Goal: Find specific page/section: Find specific page/section

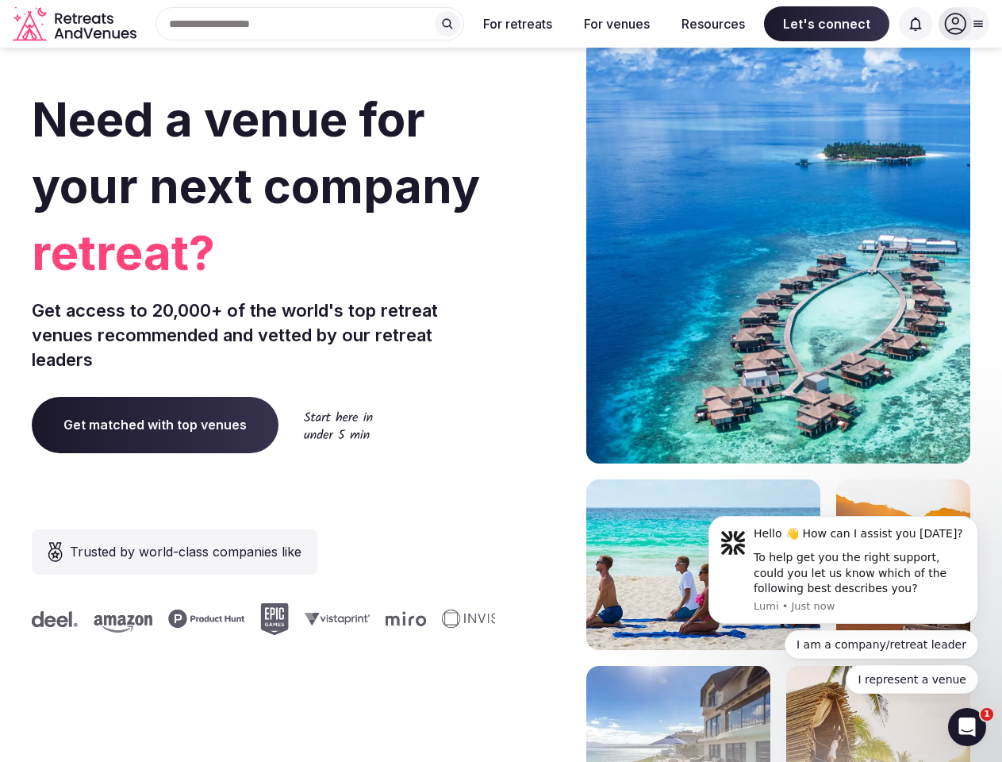
click at [501, 381] on div "Need a venue for your next company retreat? Get access to 20,000+ of the world'…" at bounding box center [501, 475] width 939 height 956
click at [310, 24] on div "Search Popular Destinations [GEOGRAPHIC_DATA], [GEOGRAPHIC_DATA] [GEOGRAPHIC_DA…" at bounding box center [303, 23] width 321 height 33
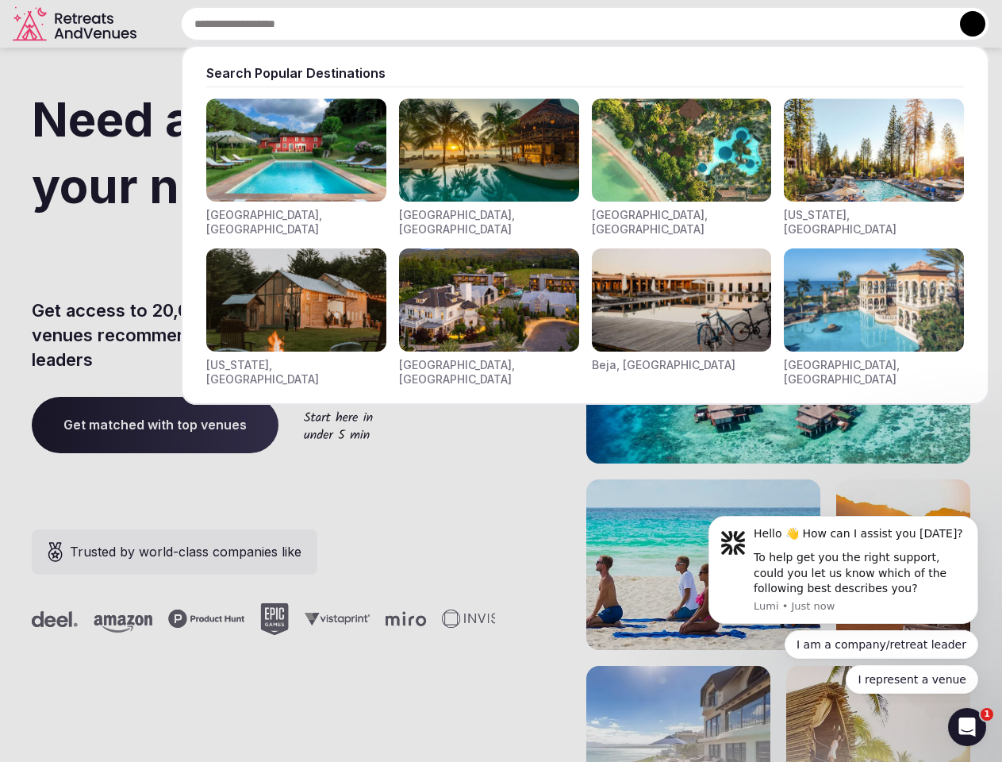
click at [447, 24] on input "text" at bounding box center [585, 23] width 808 height 33
click at [518, 24] on input "text" at bounding box center [585, 23] width 808 height 33
click at [616, 24] on input "text" at bounding box center [585, 23] width 808 height 33
click at [713, 24] on input "text" at bounding box center [585, 23] width 808 height 33
click at [827, 24] on input "text" at bounding box center [585, 23] width 808 height 33
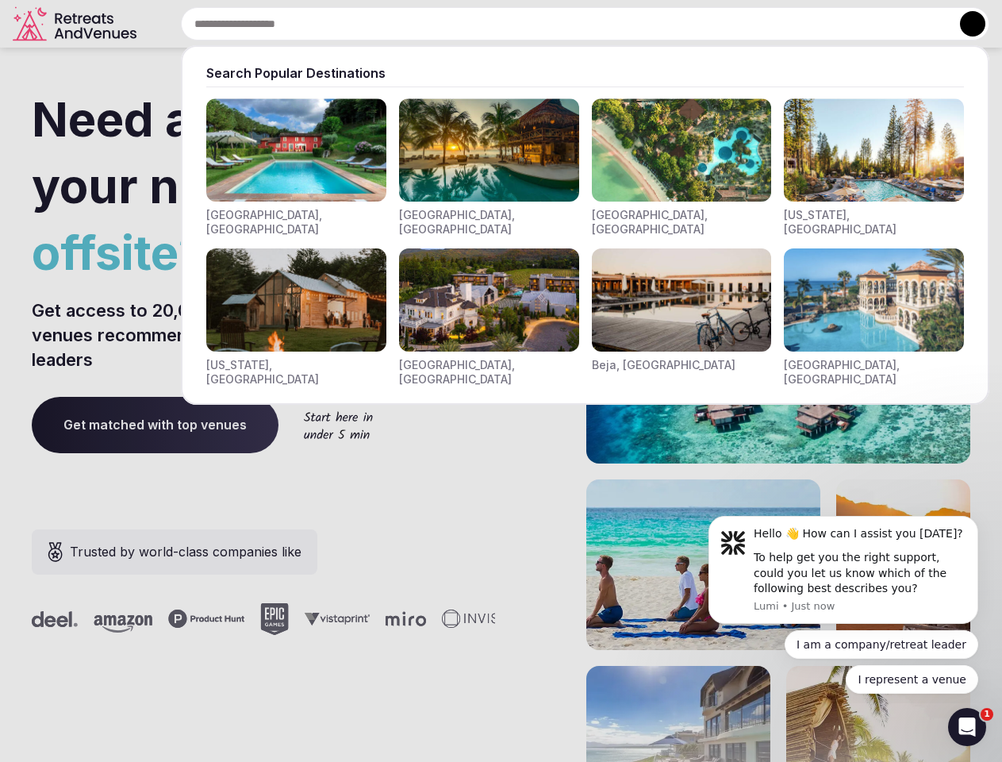
click at [916, 24] on input "text" at bounding box center [585, 23] width 808 height 33
click at [964, 24] on button at bounding box center [972, 23] width 25 height 25
click at [843, 570] on div "To help get you the right support, could you let us know which of the following…" at bounding box center [860, 573] width 213 height 47
